Goal: Task Accomplishment & Management: Manage account settings

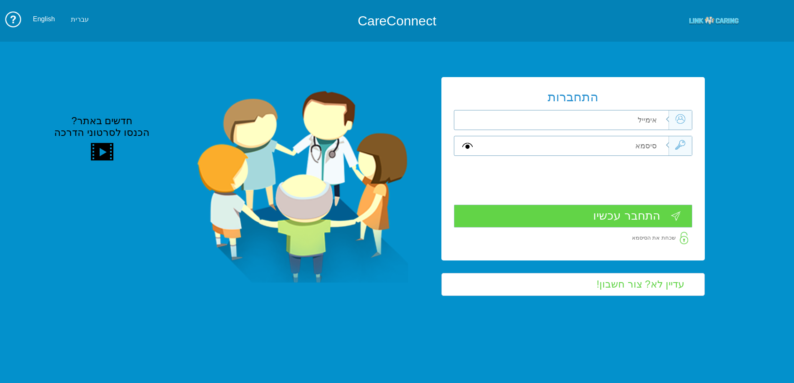
click at [612, 125] on input "text" at bounding box center [574, 119] width 188 height 19
type input "י"
type input "[EMAIL_ADDRESS][DOMAIN_NAME]"
type input "Aa"
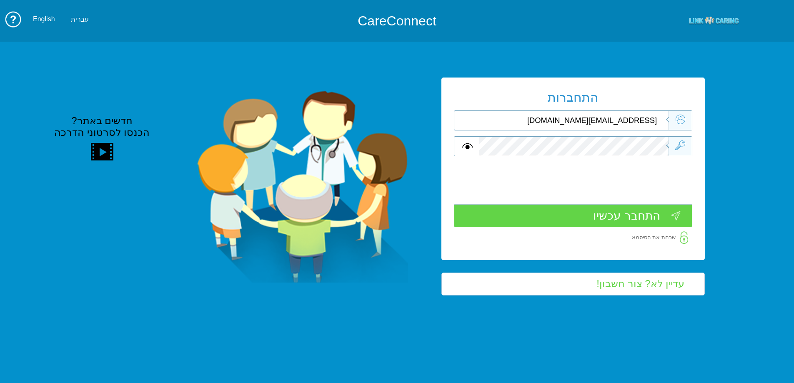
click at [637, 221] on input "התחבר עכשיו" at bounding box center [573, 215] width 238 height 23
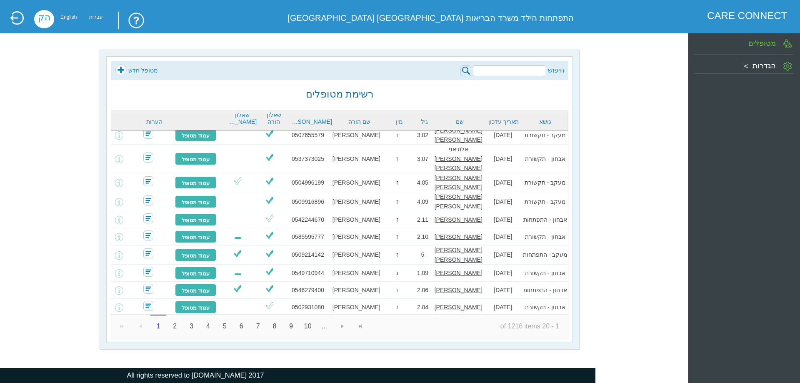
scroll to position [160, 0]
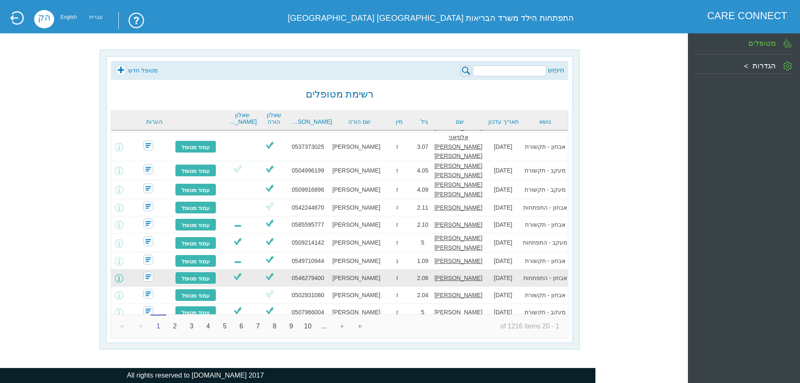
click at [123, 274] on span at bounding box center [119, 278] width 8 height 8
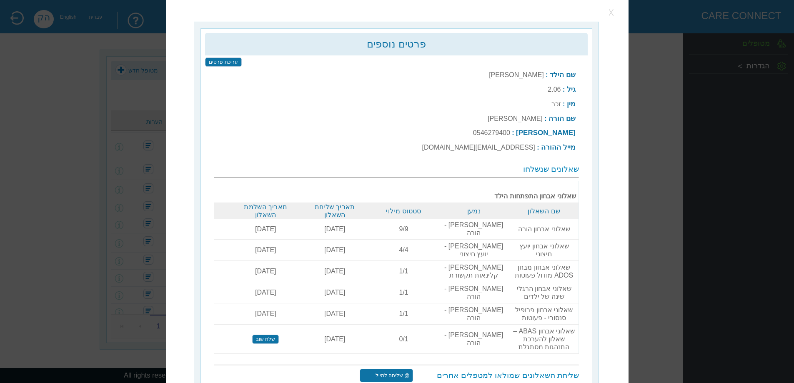
click at [614, 11] on button "button" at bounding box center [611, 12] width 12 height 12
